Goal: Task Accomplishment & Management: Manage account settings

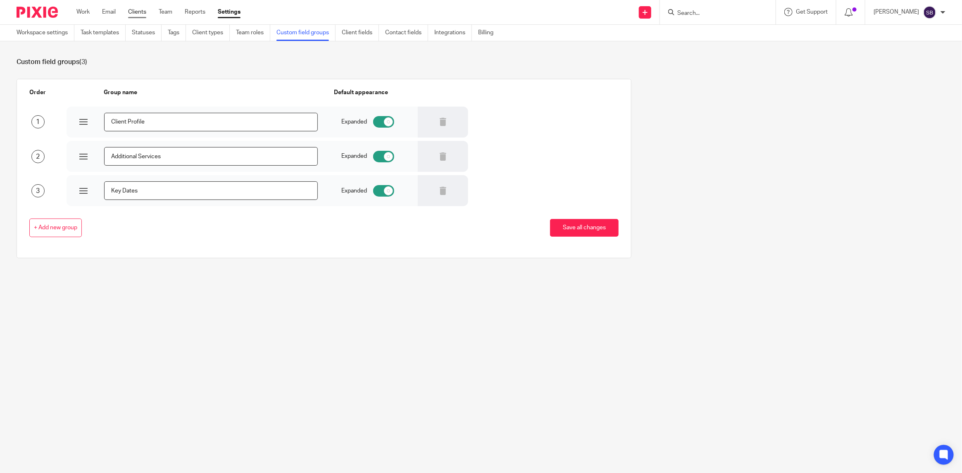
click at [133, 13] on link "Clients" at bounding box center [137, 12] width 18 height 8
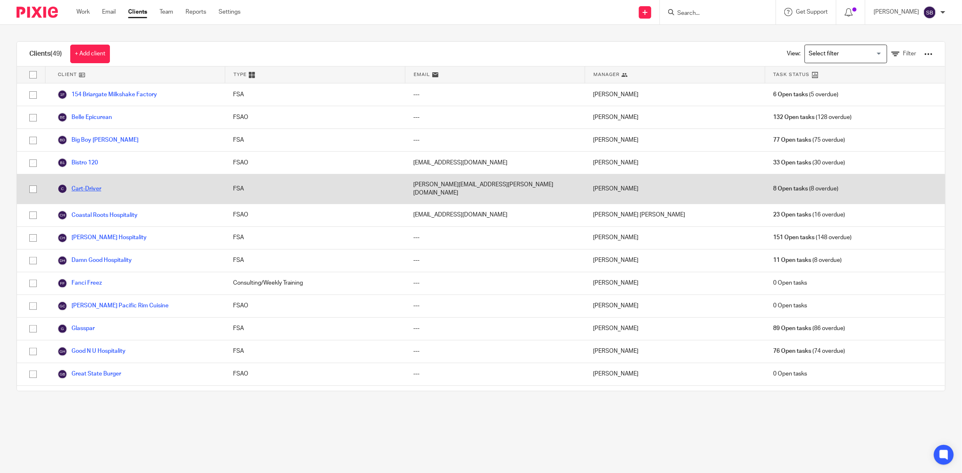
click at [91, 184] on link "Cart-Driver" at bounding box center [79, 189] width 44 height 10
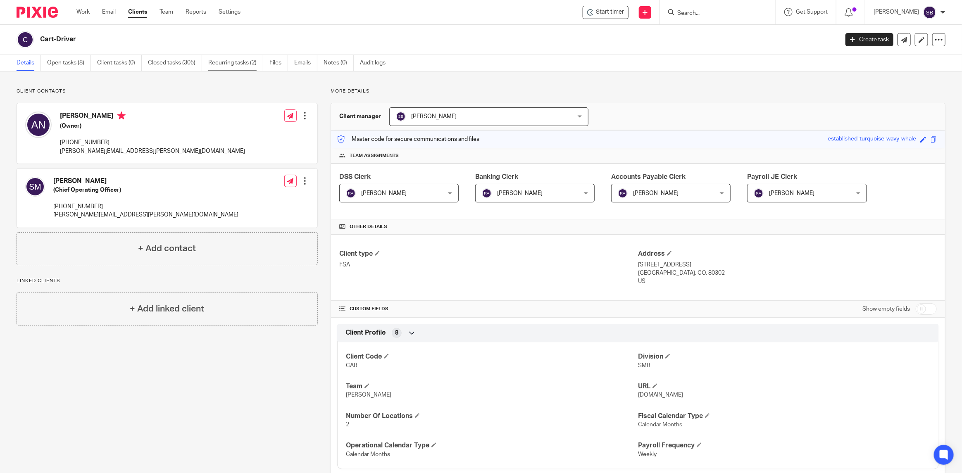
click at [237, 55] on link "Recurring tasks (2)" at bounding box center [235, 63] width 55 height 16
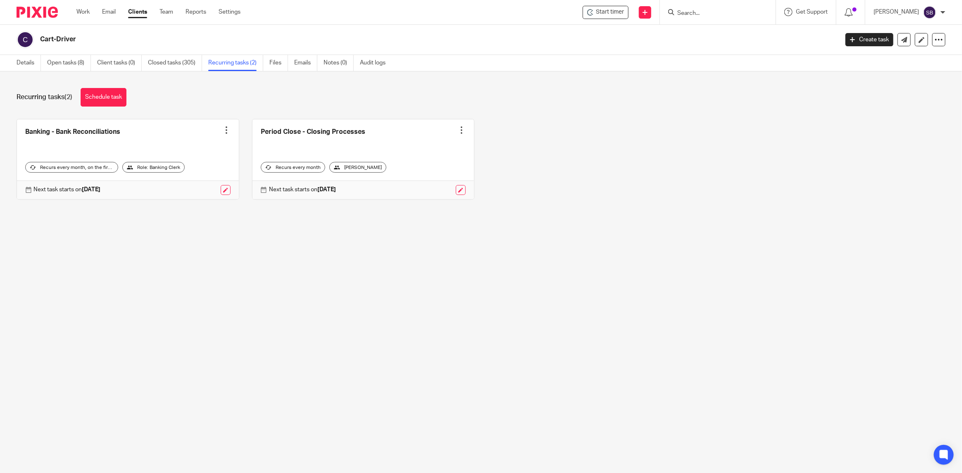
click at [222, 127] on div at bounding box center [226, 130] width 8 height 8
click at [196, 184] on span "Cancel schedule" at bounding box center [192, 182] width 43 height 6
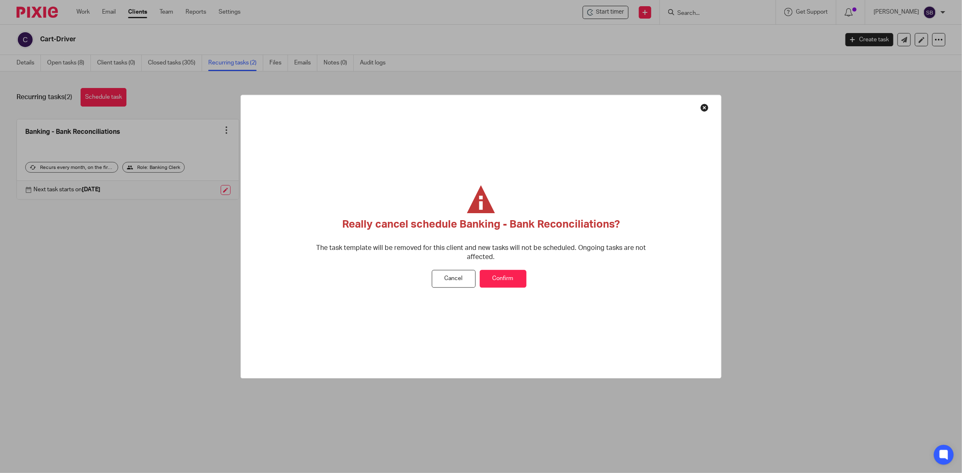
drag, startPoint x: 514, startPoint y: 275, endPoint x: 518, endPoint y: 283, distance: 8.9
click at [514, 275] on button "Confirm" at bounding box center [503, 279] width 47 height 18
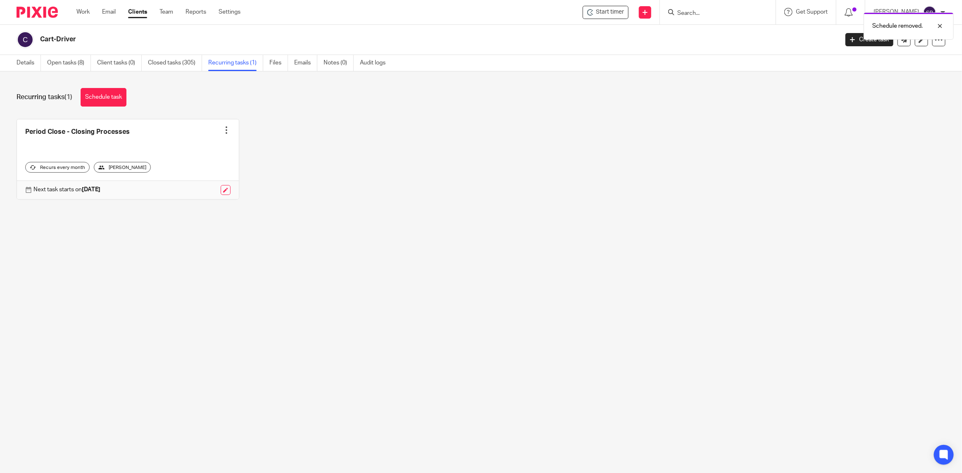
click at [70, 133] on link at bounding box center [128, 159] width 222 height 80
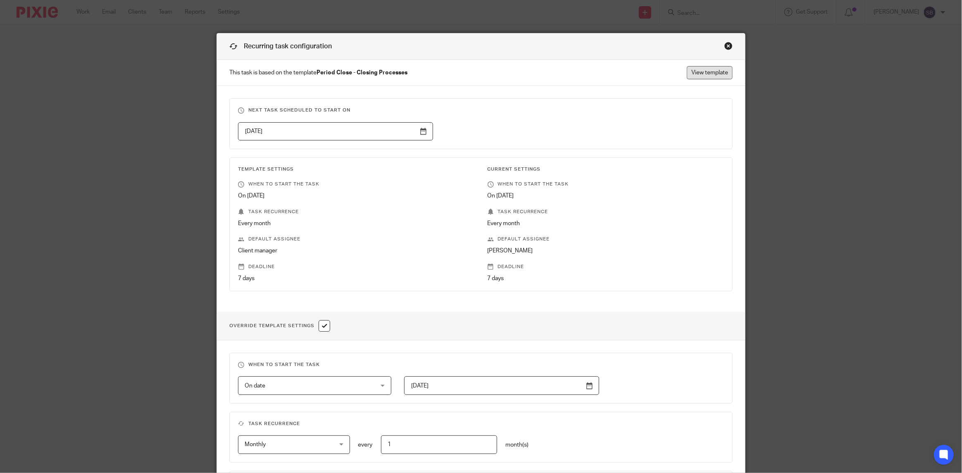
click at [706, 69] on link "View template" at bounding box center [709, 72] width 46 height 13
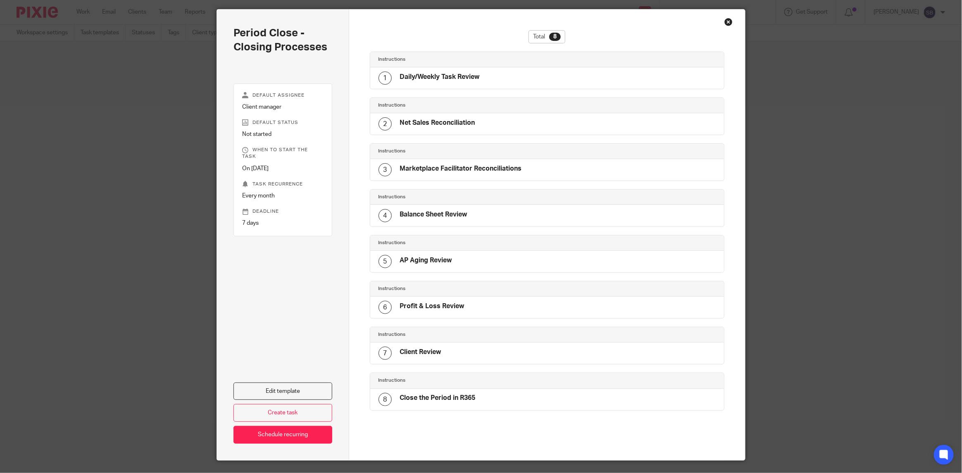
scroll to position [40, 0]
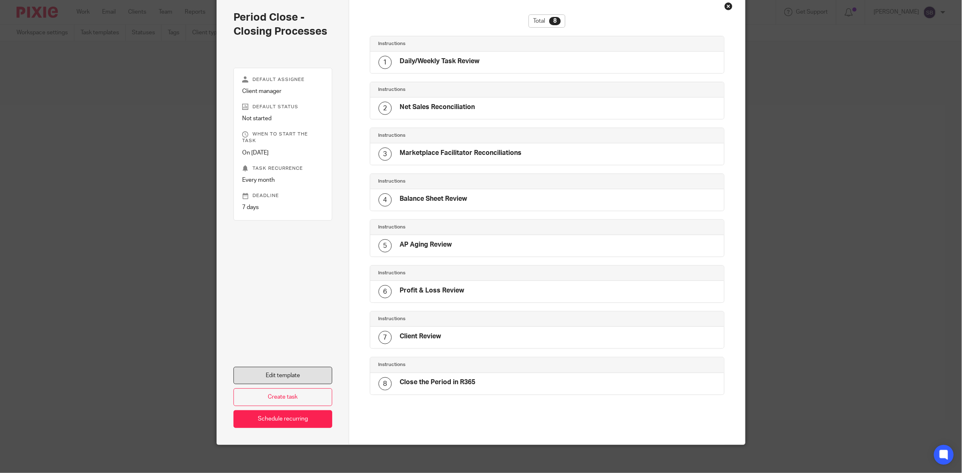
click at [282, 369] on link "Edit template" at bounding box center [282, 376] width 99 height 18
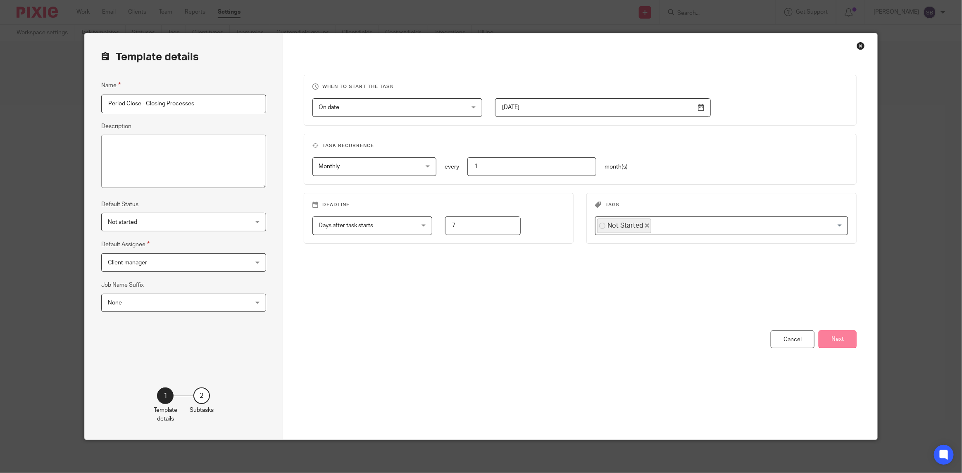
click at [846, 340] on button "Next" at bounding box center [837, 339] width 38 height 18
